Goal: Information Seeking & Learning: Learn about a topic

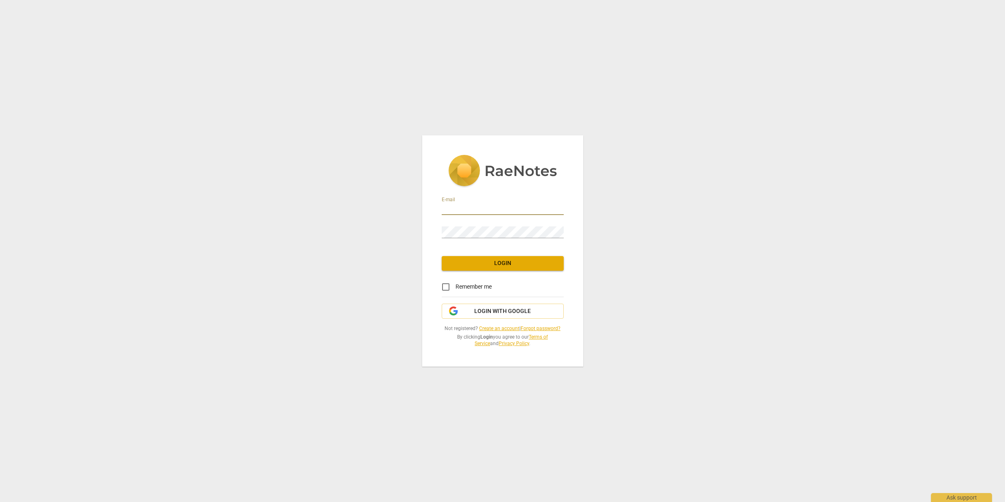
type input "[PERSON_NAME][EMAIL_ADDRESS][DOMAIN_NAME]"
click at [494, 264] on span "Login" at bounding box center [502, 263] width 109 height 8
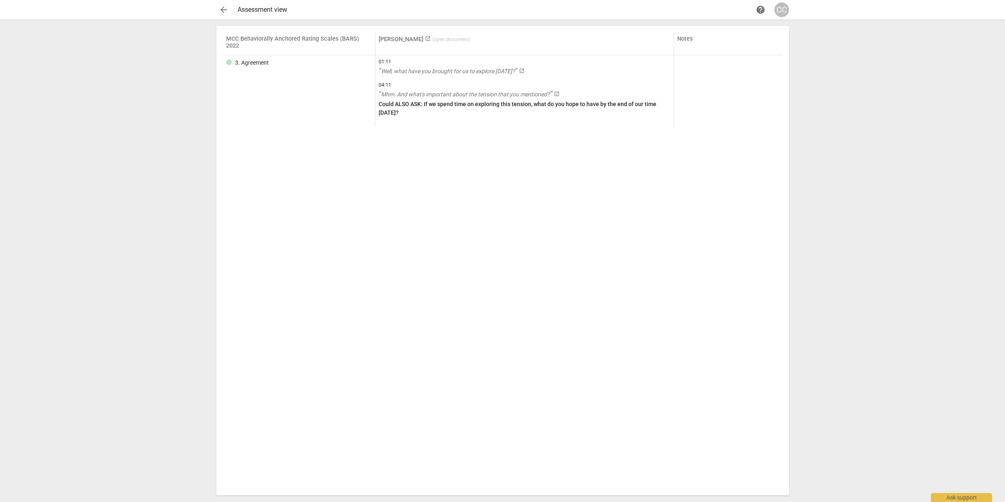
click at [264, 7] on div "Assessment view" at bounding box center [495, 9] width 516 height 7
click at [224, 10] on span "arrow_back" at bounding box center [224, 10] width 10 height 10
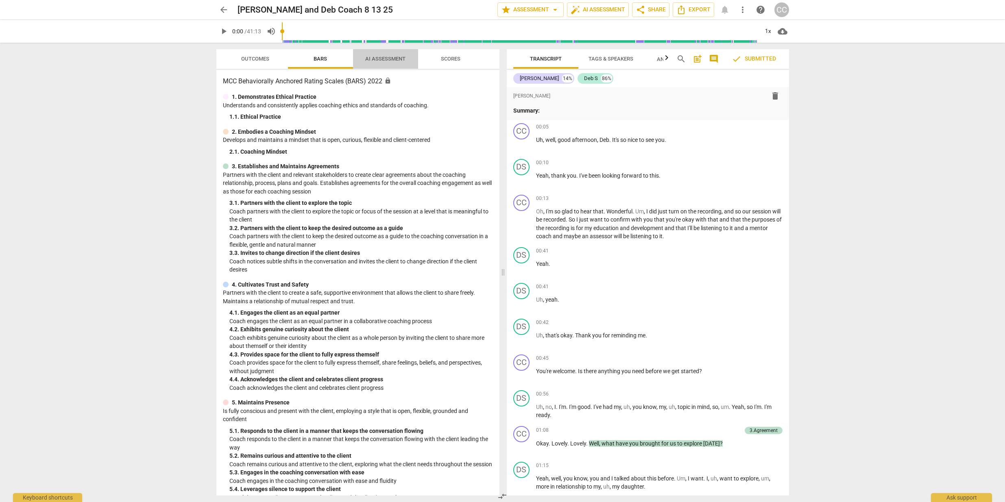
click at [381, 55] on span "AI Assessment" at bounding box center [385, 59] width 60 height 11
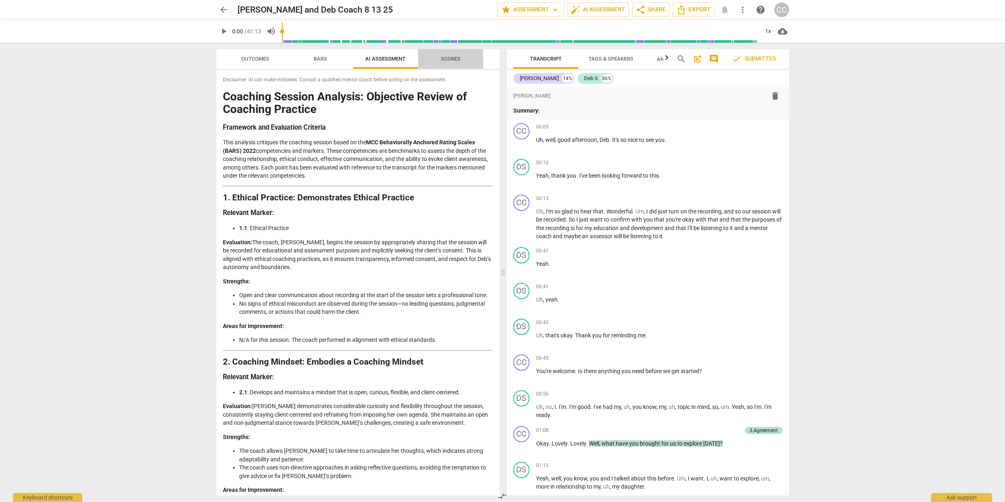
click at [450, 59] on span "Scores" at bounding box center [451, 59] width 20 height 6
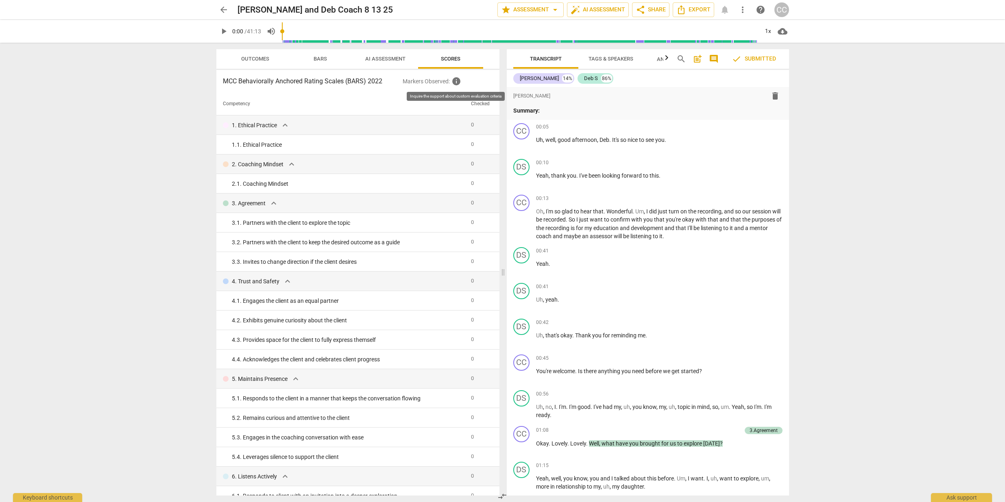
click at [457, 83] on span "info" at bounding box center [456, 81] width 10 height 10
click at [284, 124] on span "expand_more" at bounding box center [285, 125] width 10 height 10
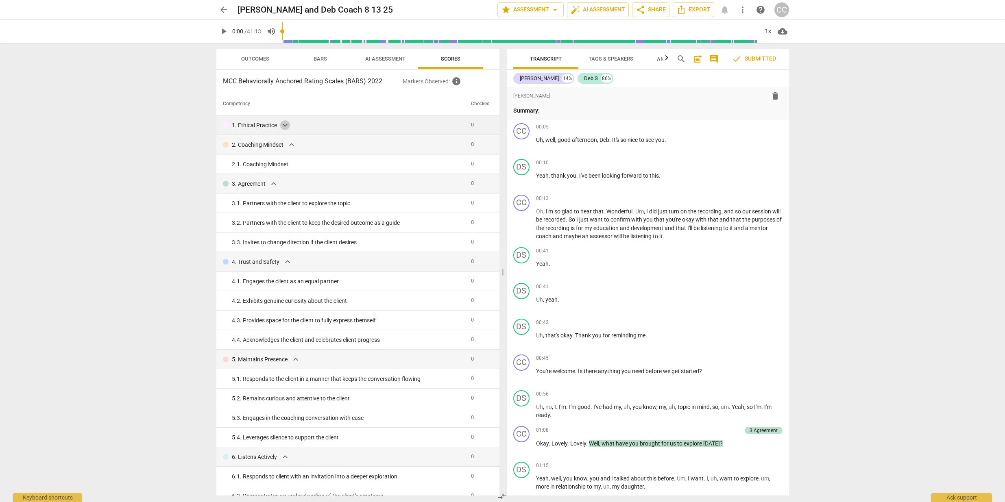
click at [284, 124] on span "expand_more" at bounding box center [285, 125] width 10 height 10
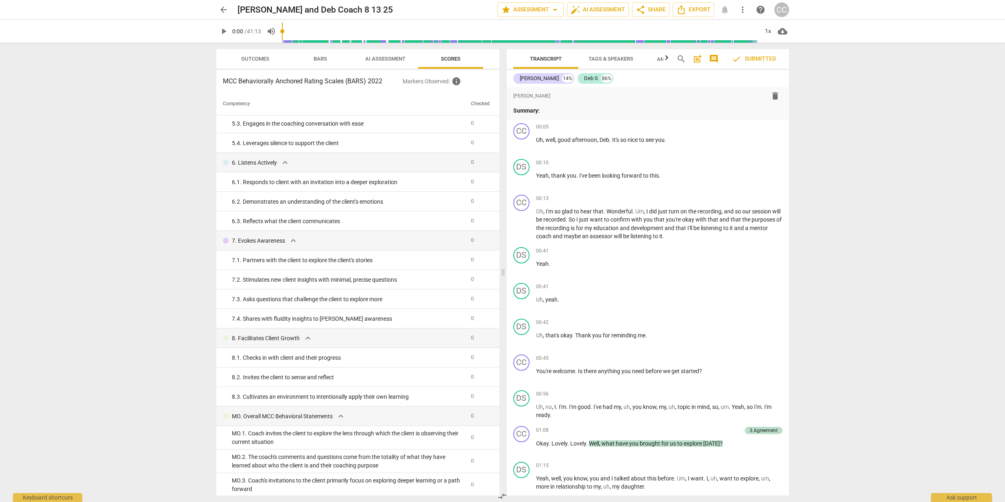
click at [379, 57] on span "AI Assessment" at bounding box center [385, 59] width 40 height 6
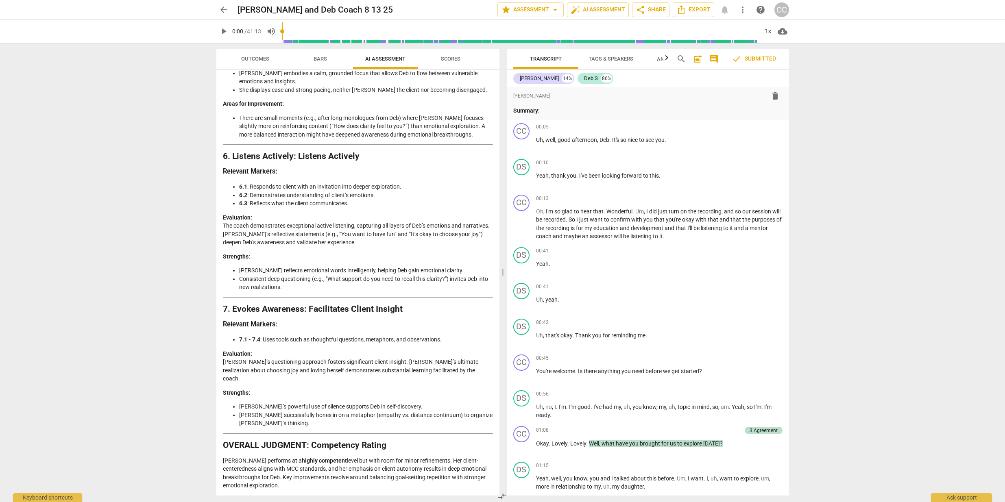
scroll to position [1062, 0]
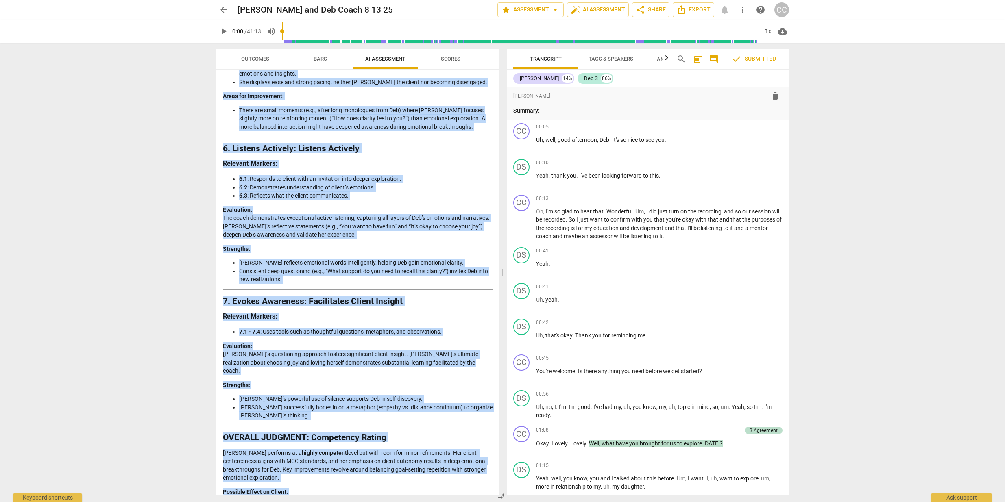
drag, startPoint x: 222, startPoint y: 94, endPoint x: 419, endPoint y: 485, distance: 438.2
click at [420, 487] on div "Disclaimer: AI can make mistakes. Consult a qualified mentor coach before actin…" at bounding box center [357, 283] width 283 height 426
copy div "Loremips Dolorsi Ametcons: Adipiscin Elitse do Eiusmodt Incididu Utlaboree dol …"
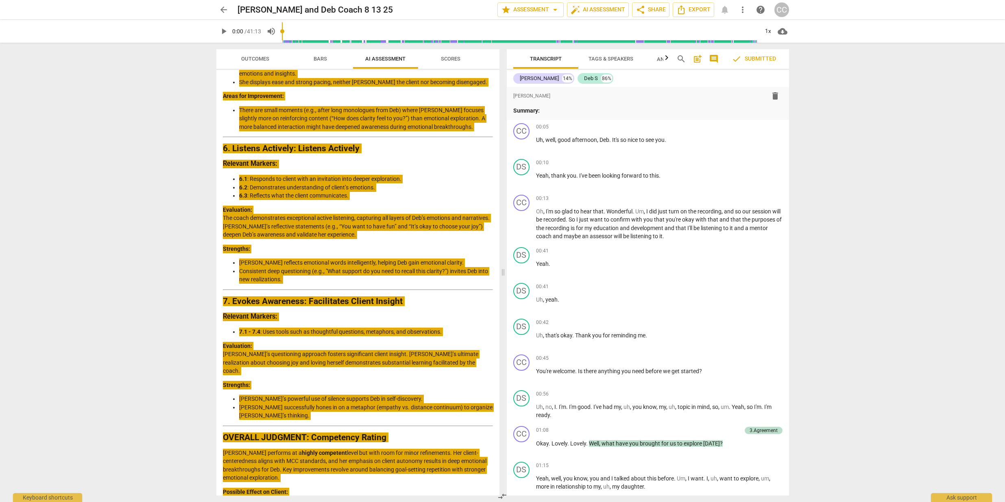
click at [455, 175] on li "6.1 : Responds to client with an invitation into deeper exploration." at bounding box center [366, 179] width 254 height 9
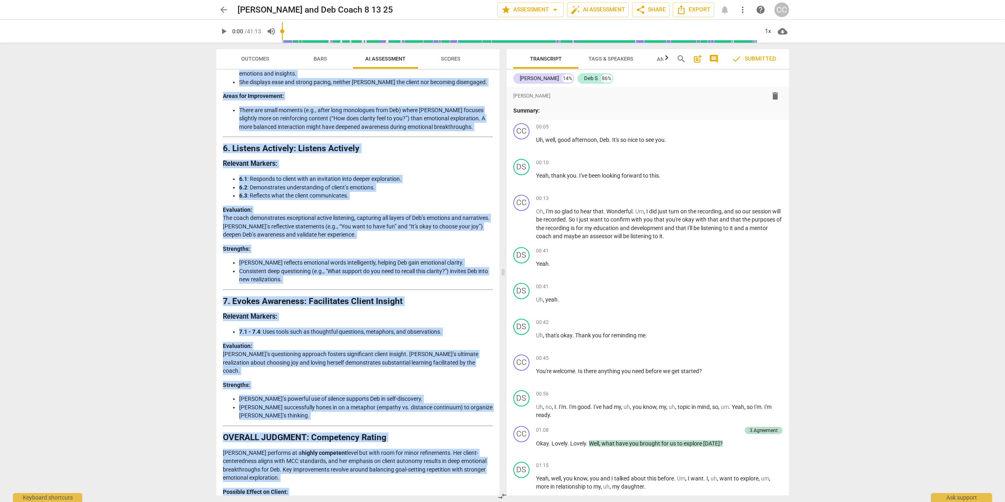
click at [455, 175] on li "6.1 : Responds to client with an invitation into deeper exploration." at bounding box center [366, 179] width 254 height 9
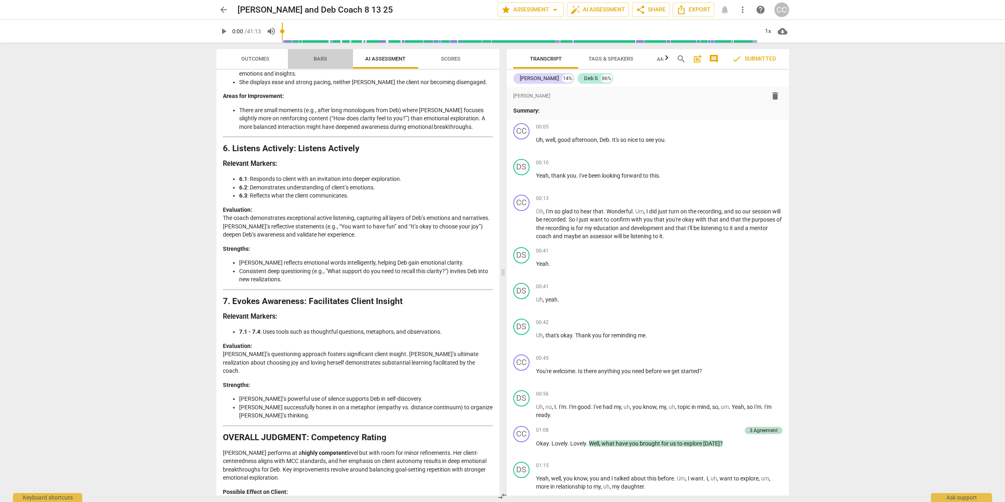
click at [320, 59] on span "Bars" at bounding box center [319, 59] width 13 height 6
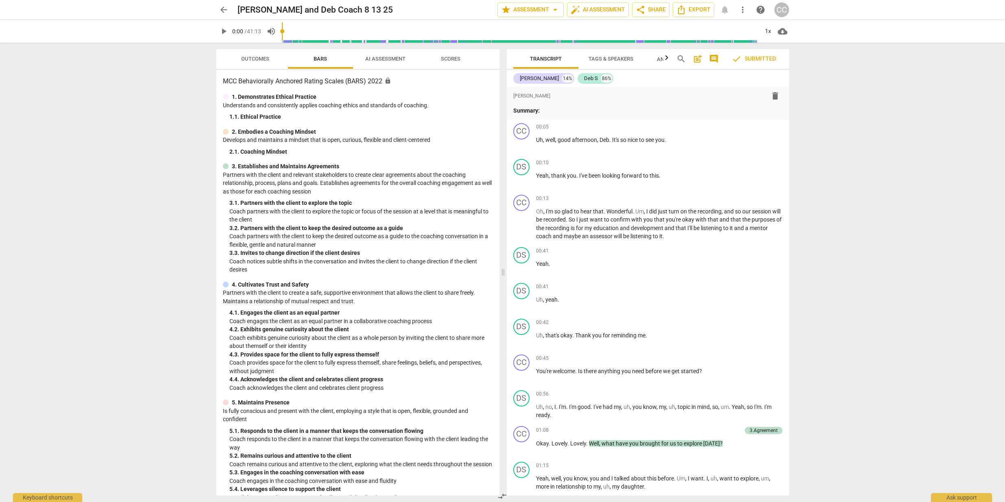
scroll to position [0, 0]
